Goal: Use online tool/utility: Use online tool/utility

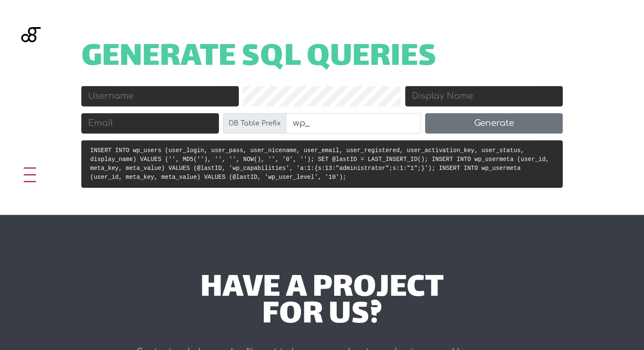
scroll to position [374, 0]
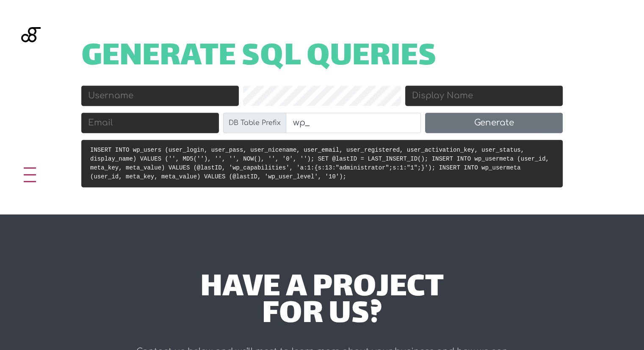
click at [191, 98] on input "Username" at bounding box center [160, 96] width 158 height 20
type input "bstojanovski"
type input "Bojan Stojanovski"
type input "stbojanovski@gmail.com"
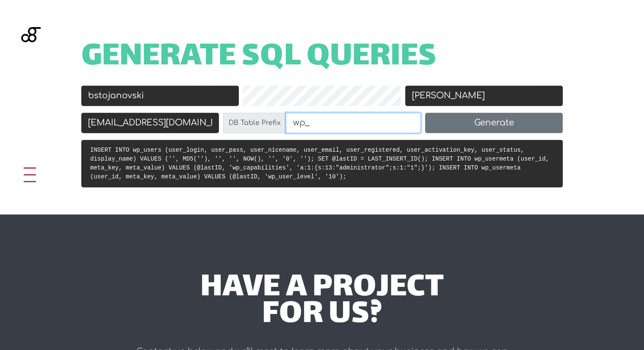
click at [332, 117] on input "wp_" at bounding box center [353, 123] width 135 height 20
type input "wpcu_"
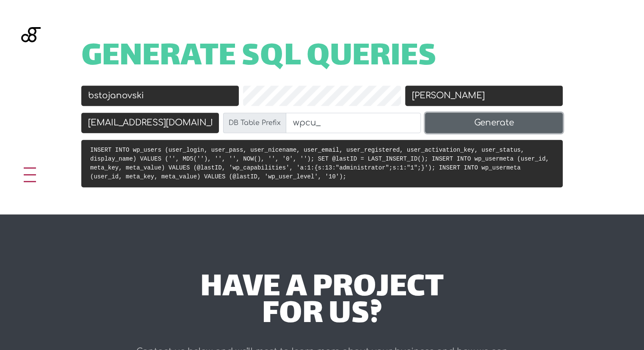
click at [479, 122] on button "Generate" at bounding box center [494, 123] width 138 height 20
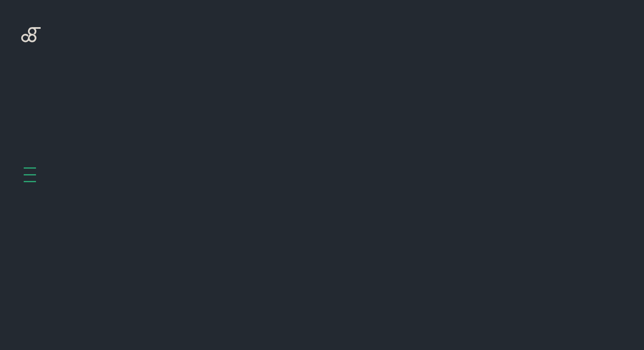
scroll to position [364, 0]
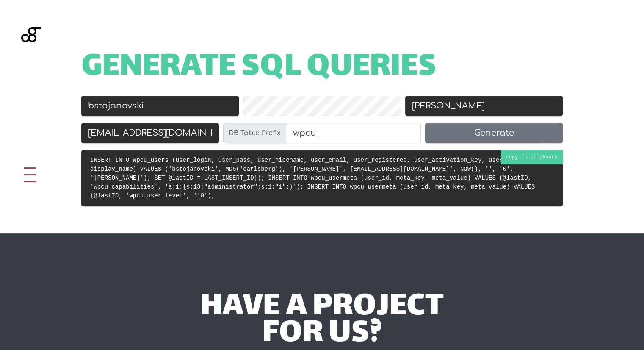
click at [156, 172] on pre "INSERT INTO wpcu_users (user_login, user_pass, user_nicename, user_email, user_…" at bounding box center [321, 178] width 481 height 56
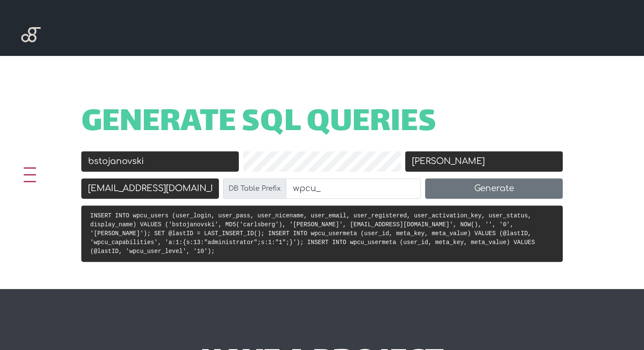
scroll to position [157, 0]
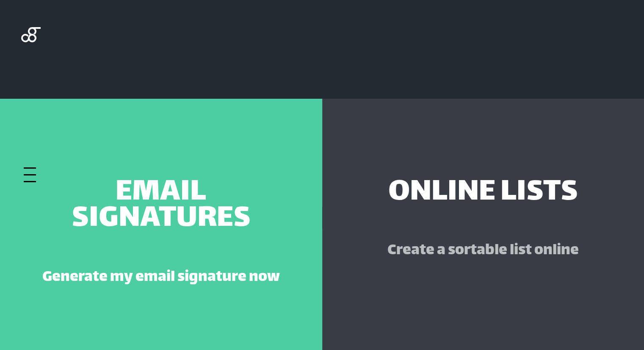
scroll to position [310, 0]
